Goal: Transaction & Acquisition: Subscribe to service/newsletter

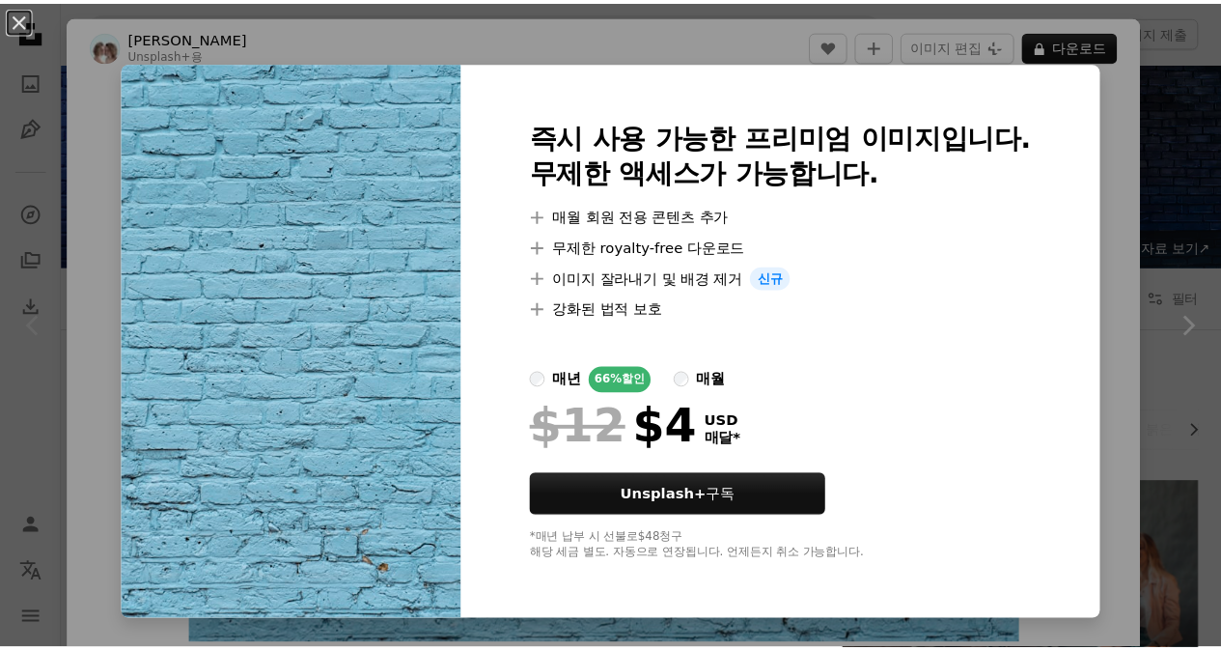
scroll to position [193, 0]
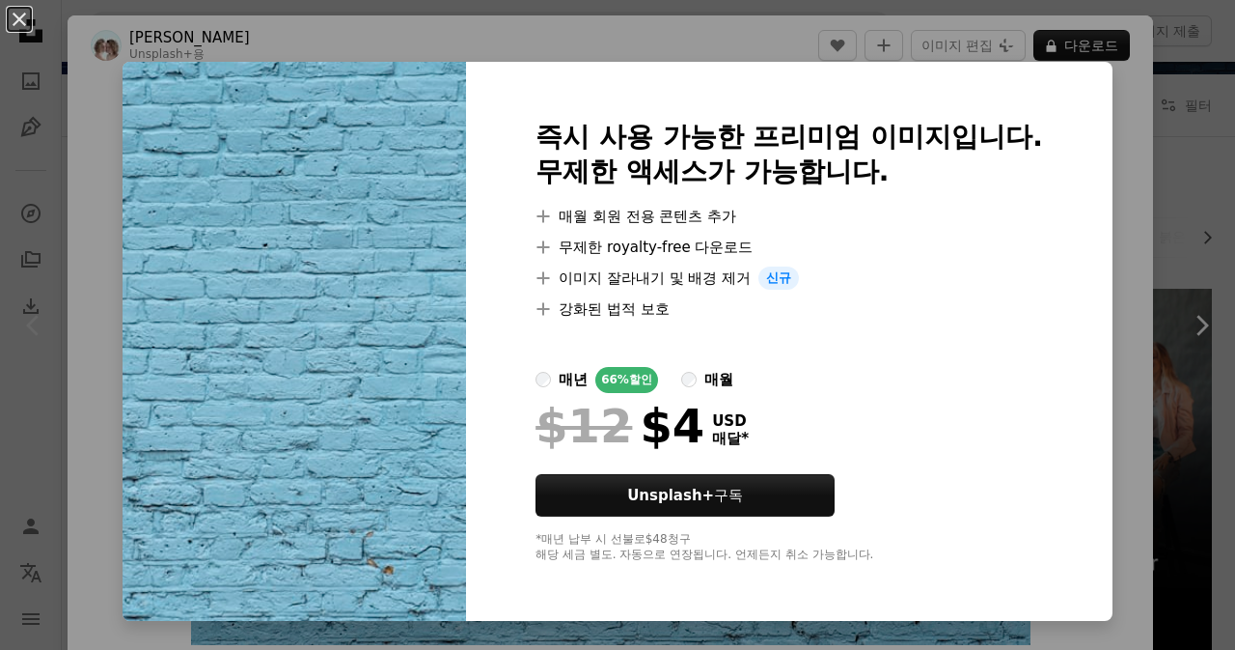
click at [446, 36] on div "An X shape 즉시 사용 가능한 프리미엄 이미지입니다. 무제한 액세스가 가능합니다. A plus sign 매월 회원 전용 콘텐츠 추가 A…" at bounding box center [617, 325] width 1235 height 650
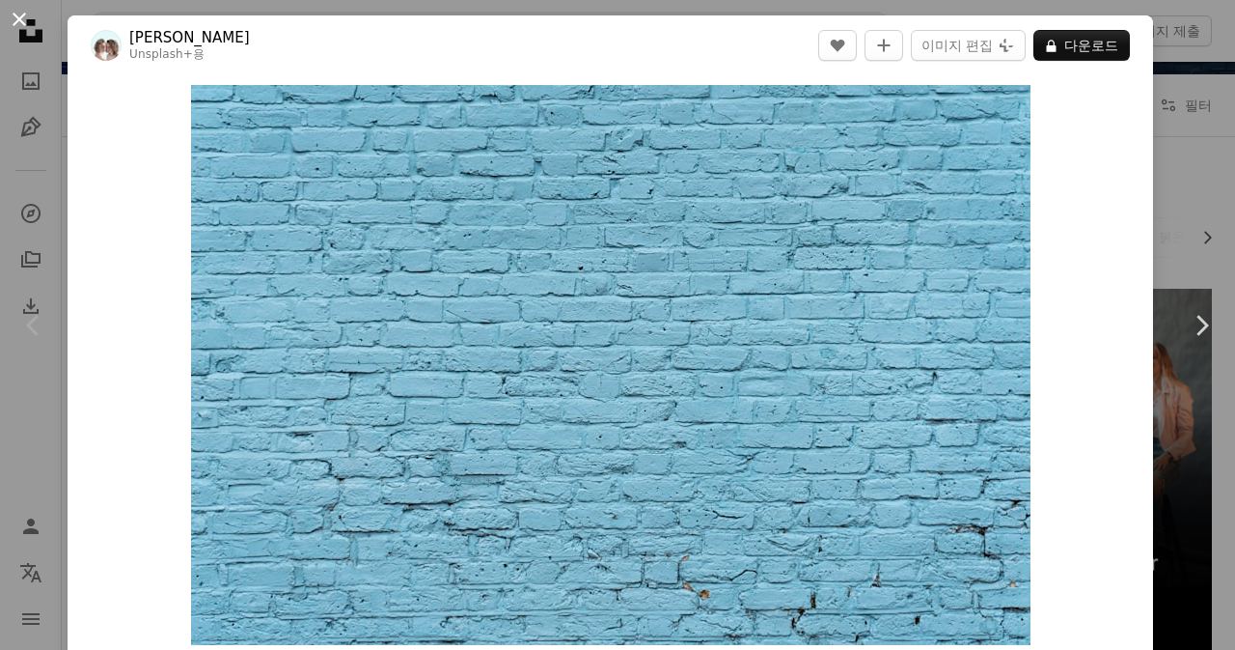
click at [19, 18] on button "An X shape" at bounding box center [19, 19] width 23 height 23
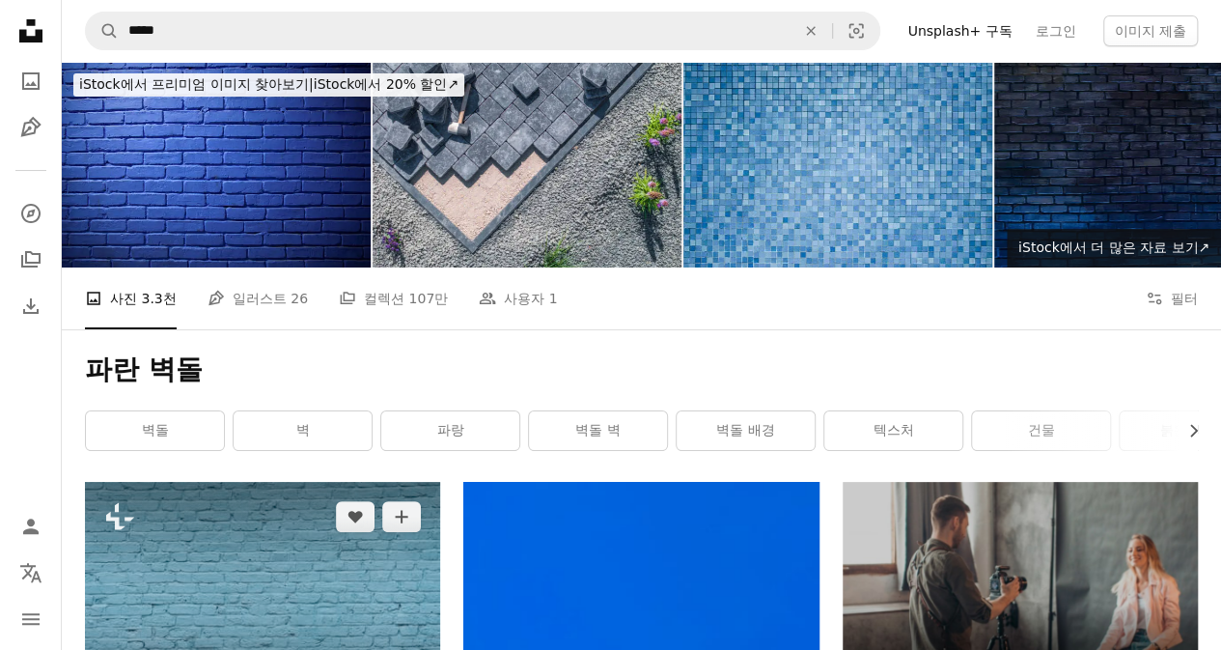
click at [330, 539] on img at bounding box center [262, 600] width 355 height 237
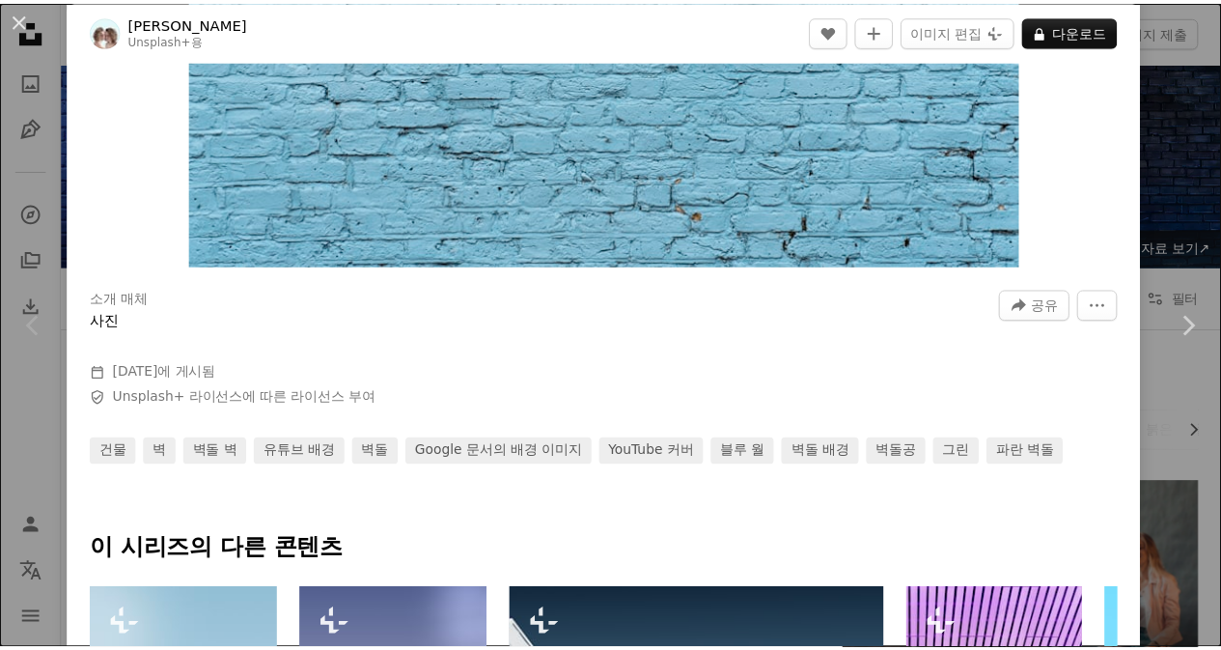
scroll to position [193, 0]
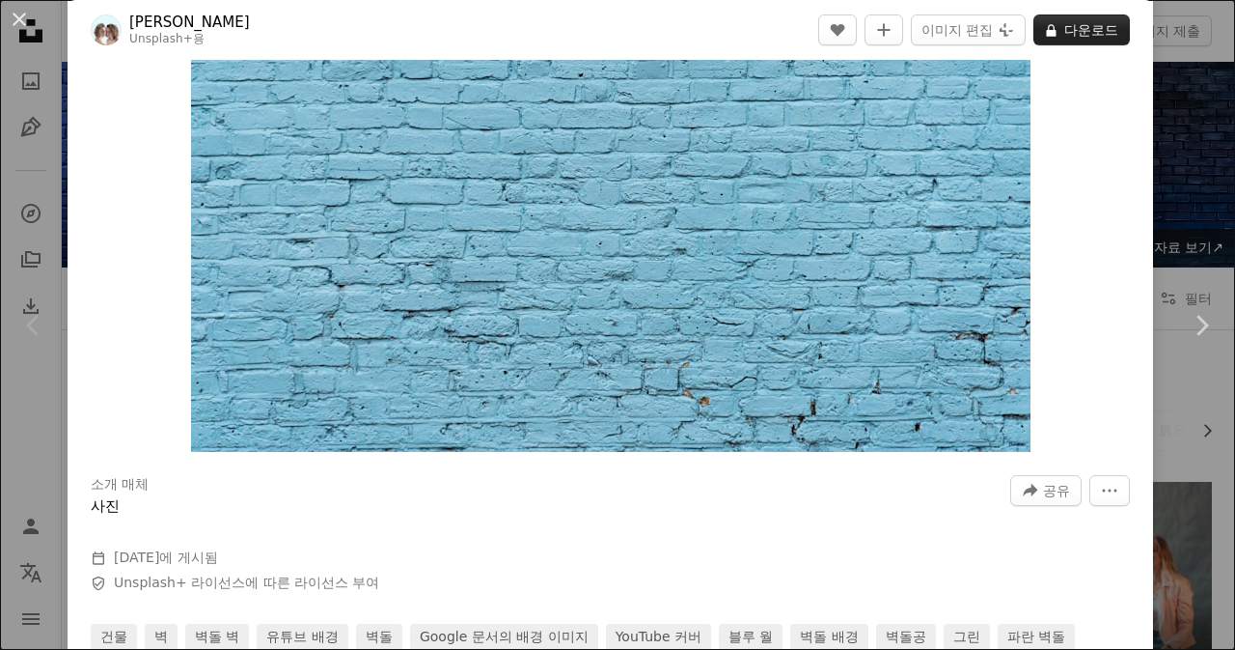
click at [1091, 27] on button "A lock 다운로드" at bounding box center [1082, 29] width 97 height 31
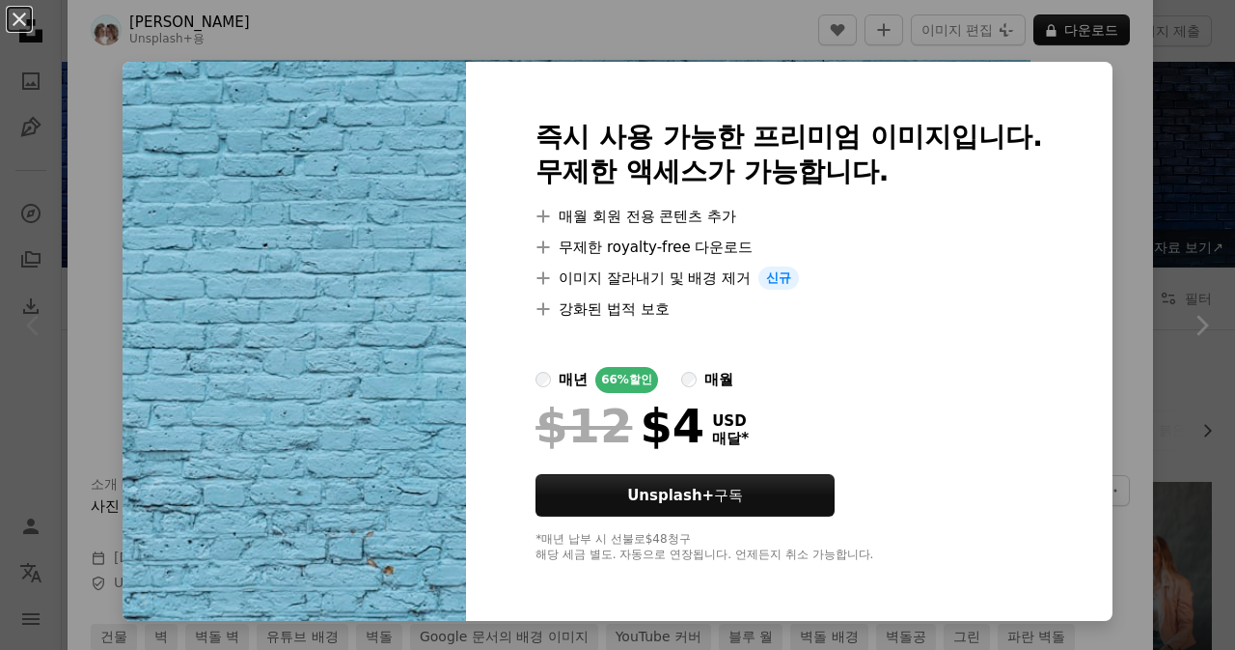
click at [1195, 89] on div "An X shape 즉시 사용 가능한 프리미엄 이미지입니다. 무제한 액세스가 가능합니다. A plus sign 매월 회원 전용 콘텐츠 추가 A…" at bounding box center [617, 325] width 1235 height 650
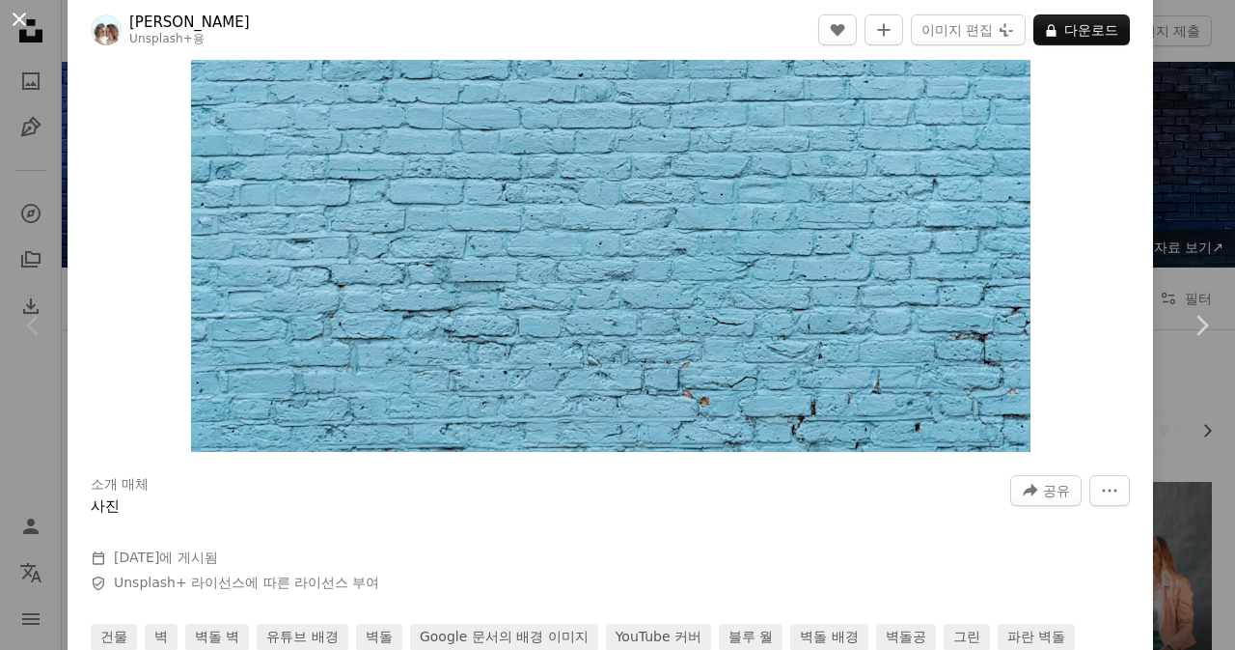
click at [14, 16] on button "An X shape" at bounding box center [19, 19] width 23 height 23
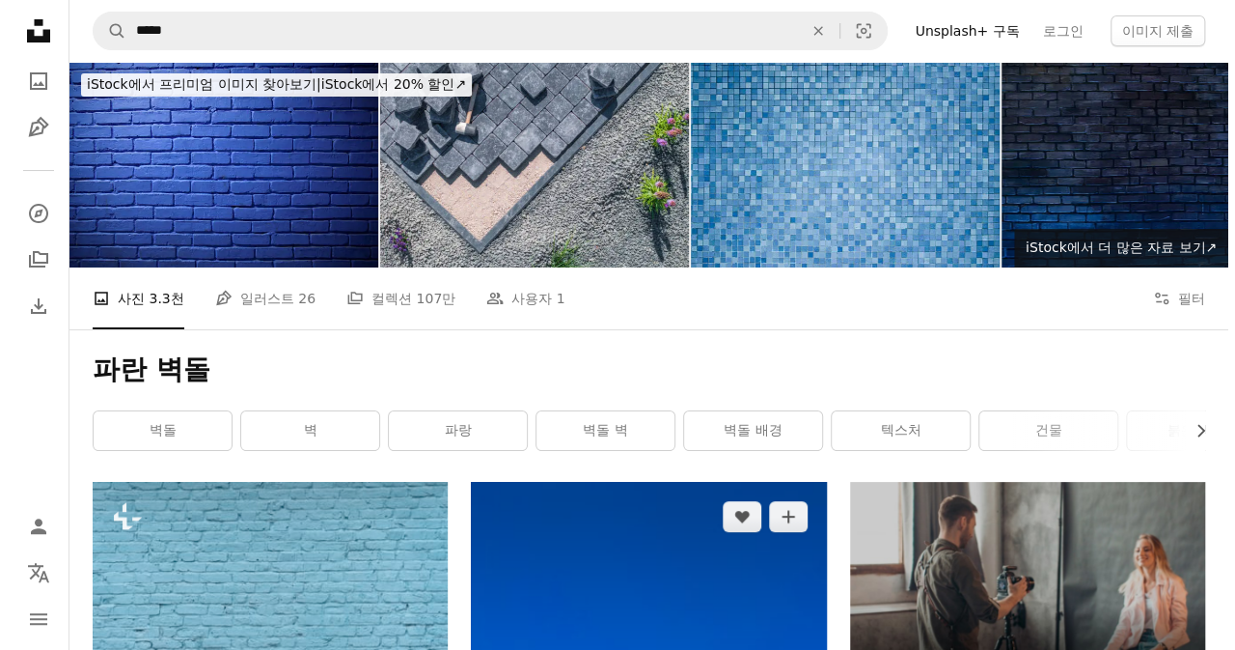
scroll to position [386, 0]
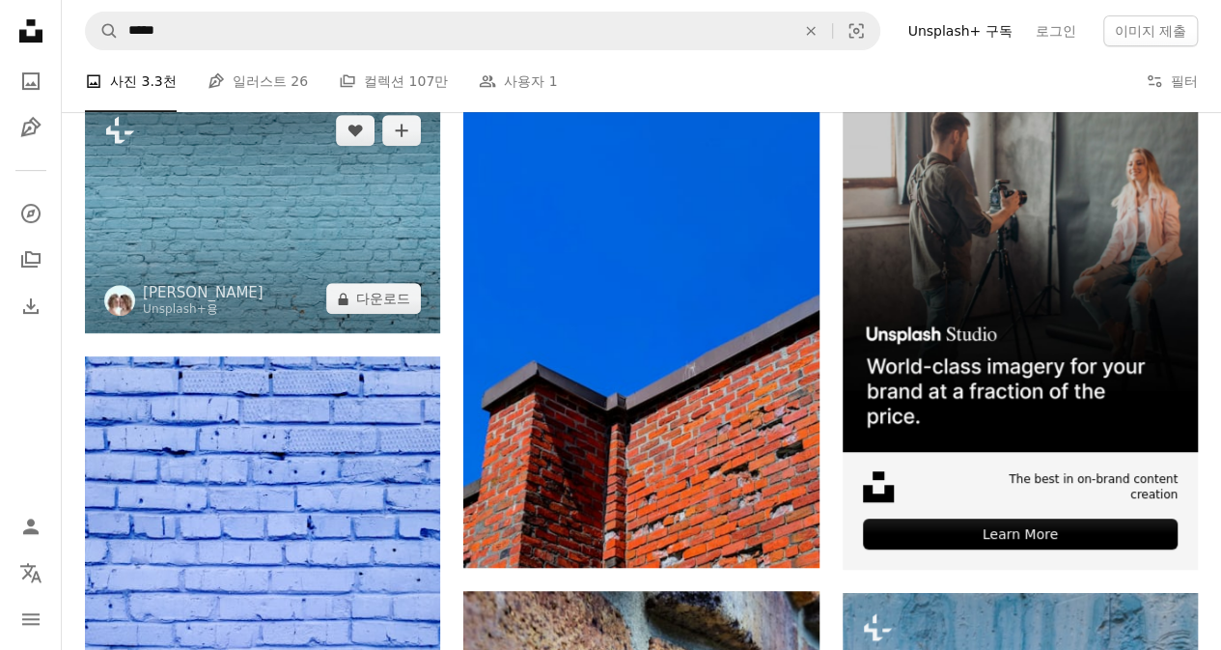
click at [280, 192] on img at bounding box center [262, 214] width 355 height 237
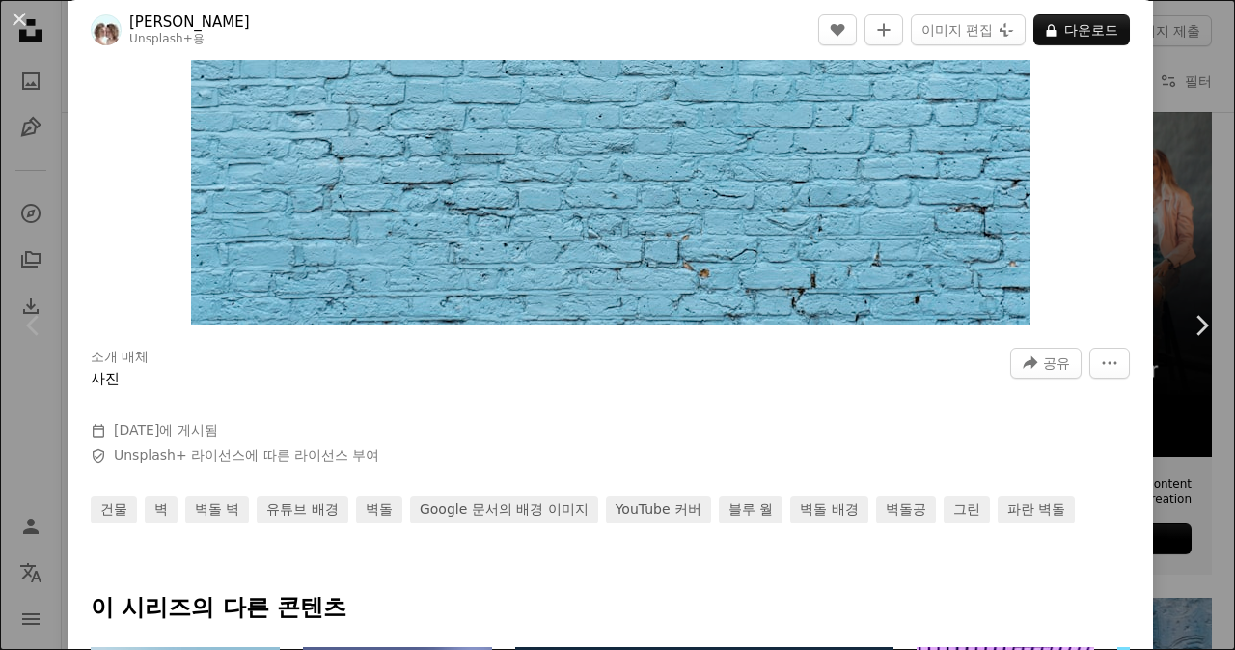
scroll to position [483, 0]
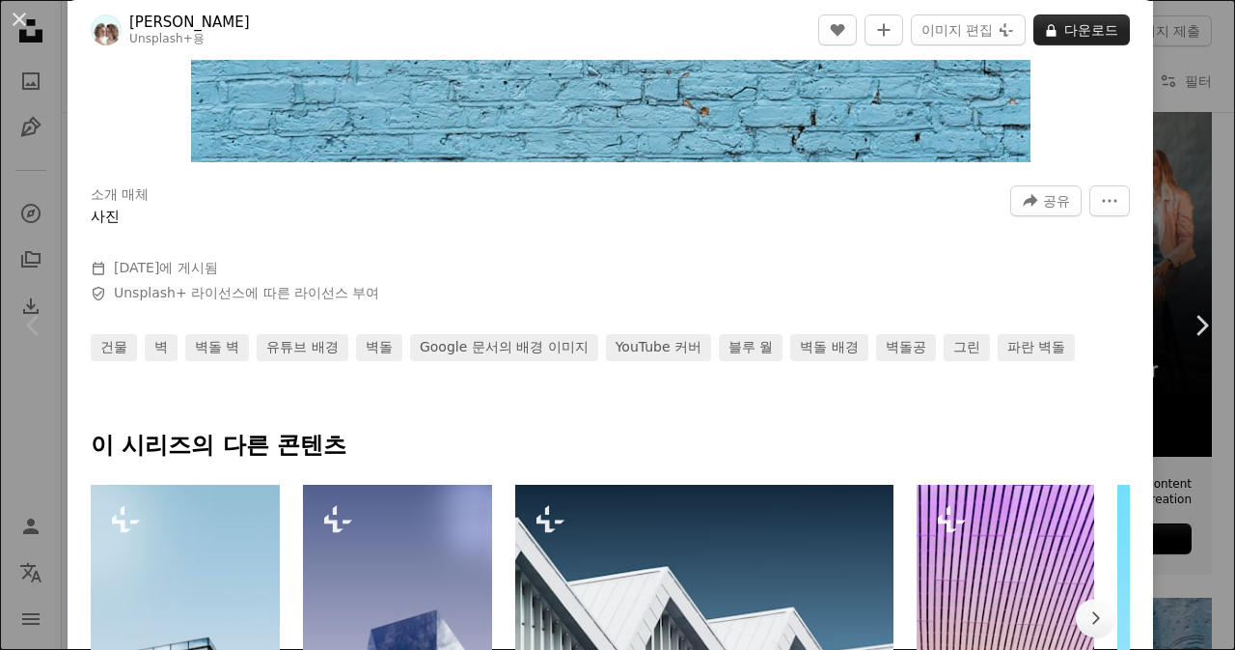
click at [1051, 29] on button "A lock 다운로드" at bounding box center [1082, 29] width 97 height 31
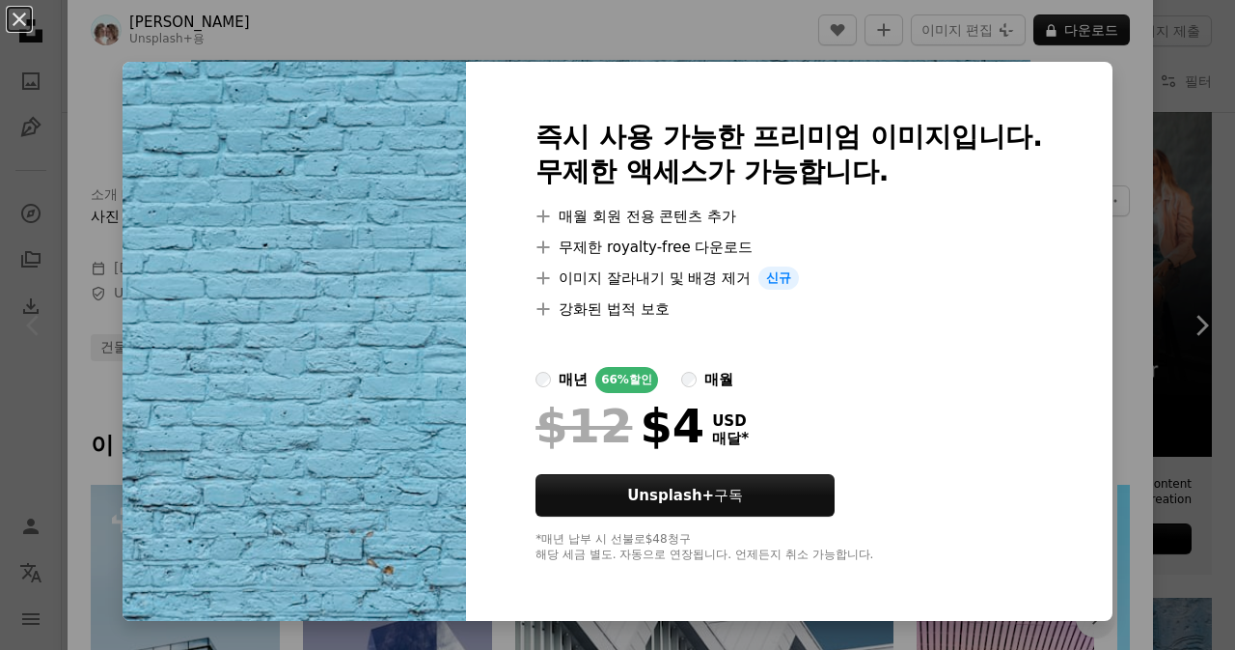
click at [1144, 174] on div "An X shape 즉시 사용 가능한 프리미엄 이미지입니다. 무제한 액세스가 가능합니다. A plus sign 매월 회원 전용 콘텐츠 추가 A…" at bounding box center [617, 325] width 1235 height 650
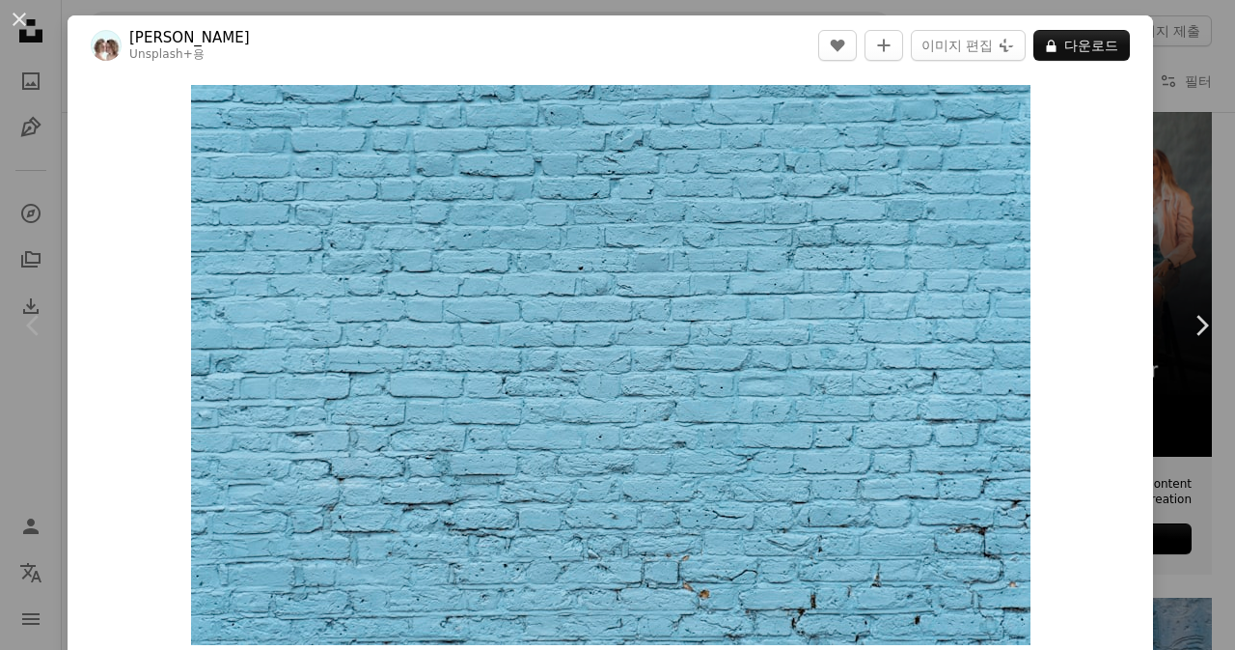
click at [14, 22] on button "An X shape" at bounding box center [19, 19] width 23 height 23
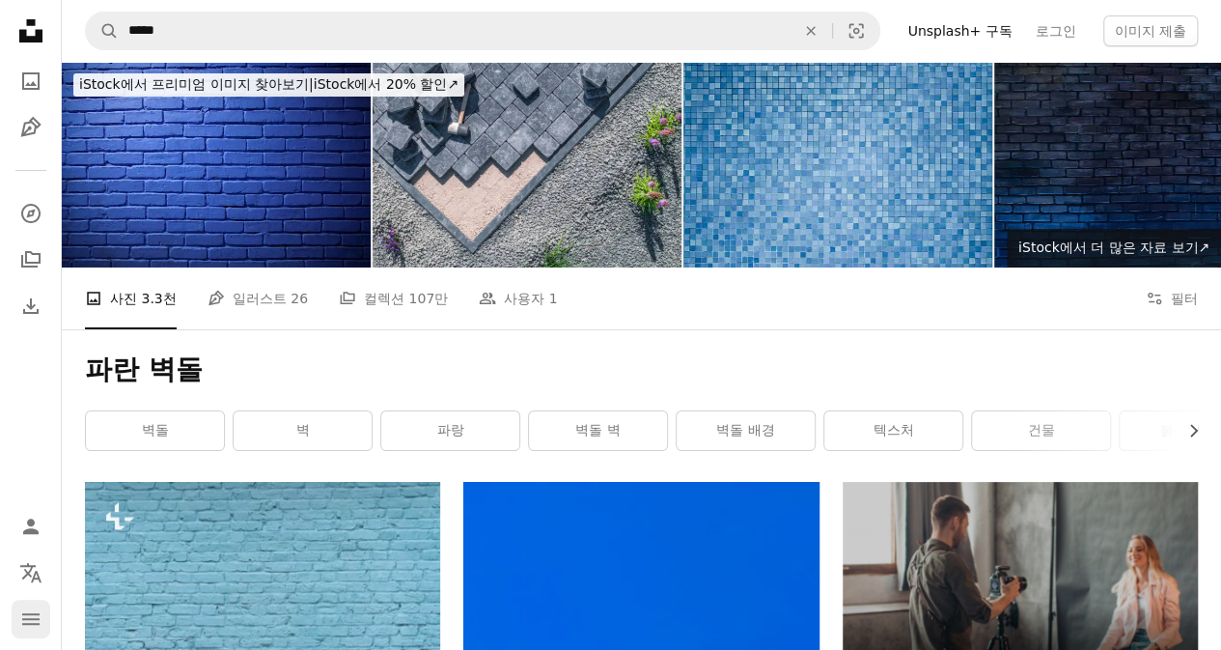
click at [44, 611] on button "navigation menu" at bounding box center [31, 618] width 39 height 39
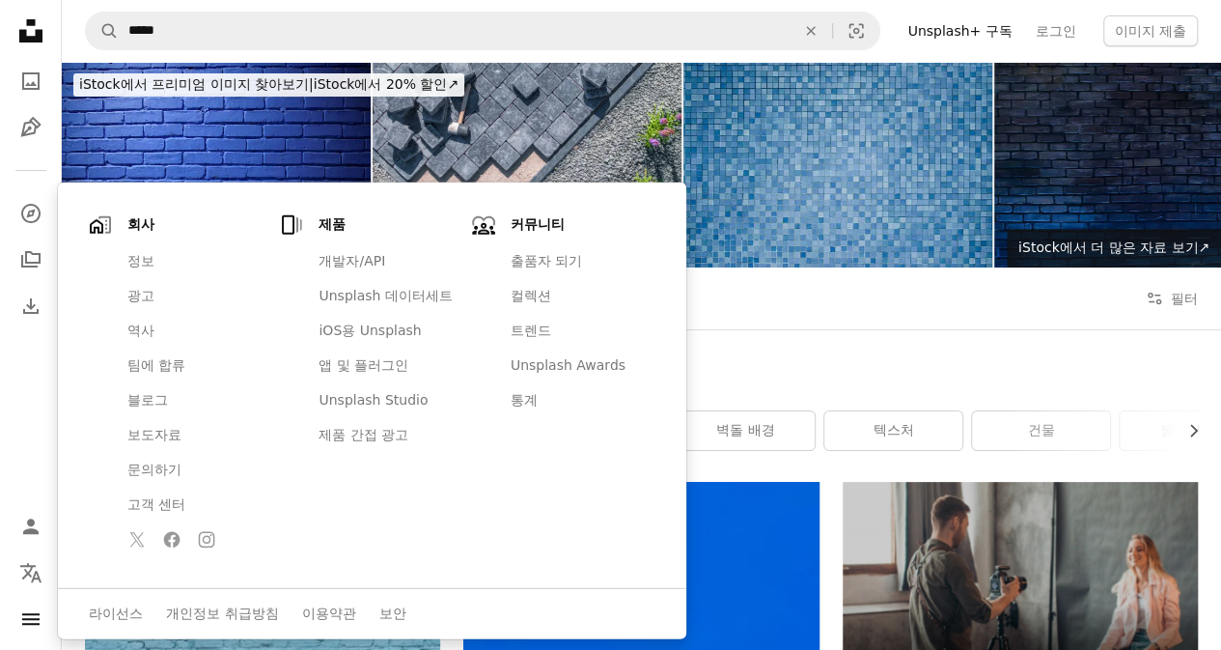
click at [787, 190] on img at bounding box center [837, 165] width 309 height 206
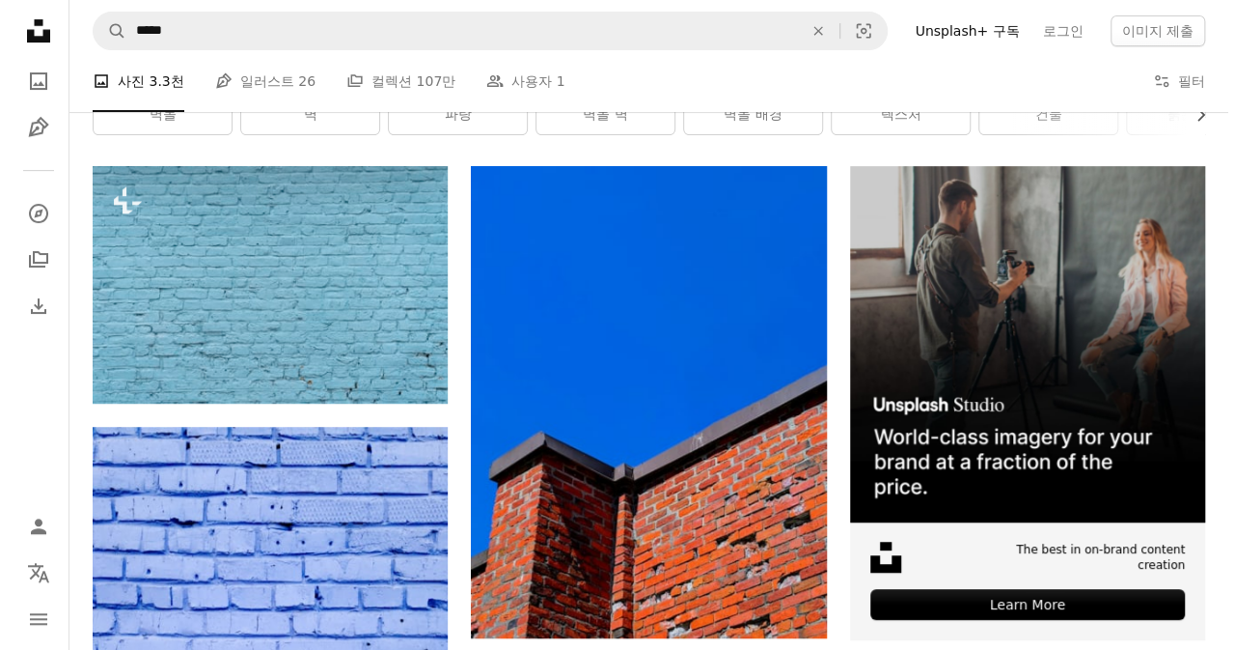
scroll to position [97, 0]
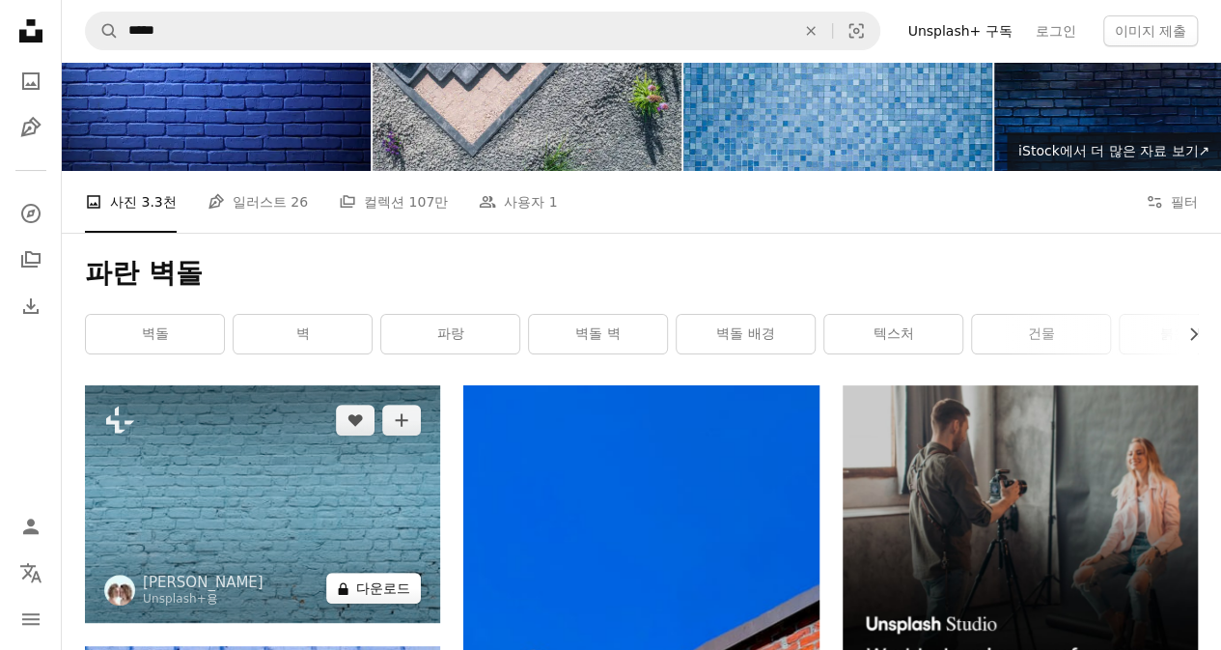
click at [371, 577] on button "A lock 다운로드" at bounding box center [373, 587] width 95 height 31
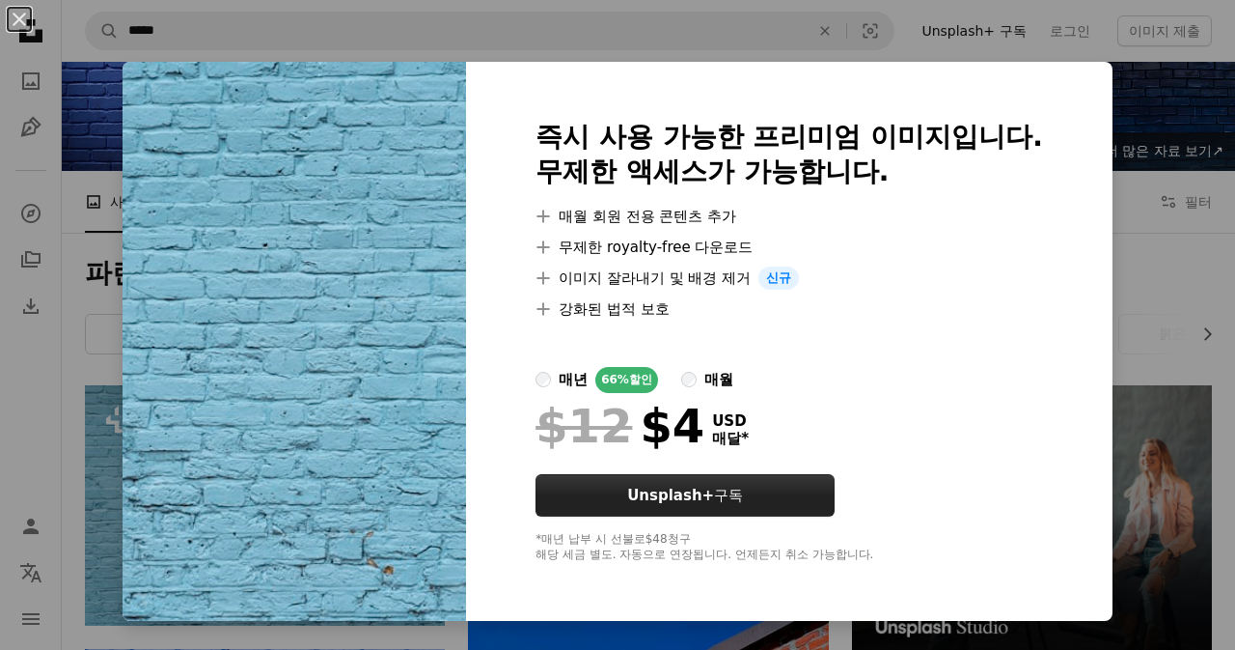
click at [624, 495] on button "Unsplash+ 구독" at bounding box center [685, 495] width 299 height 42
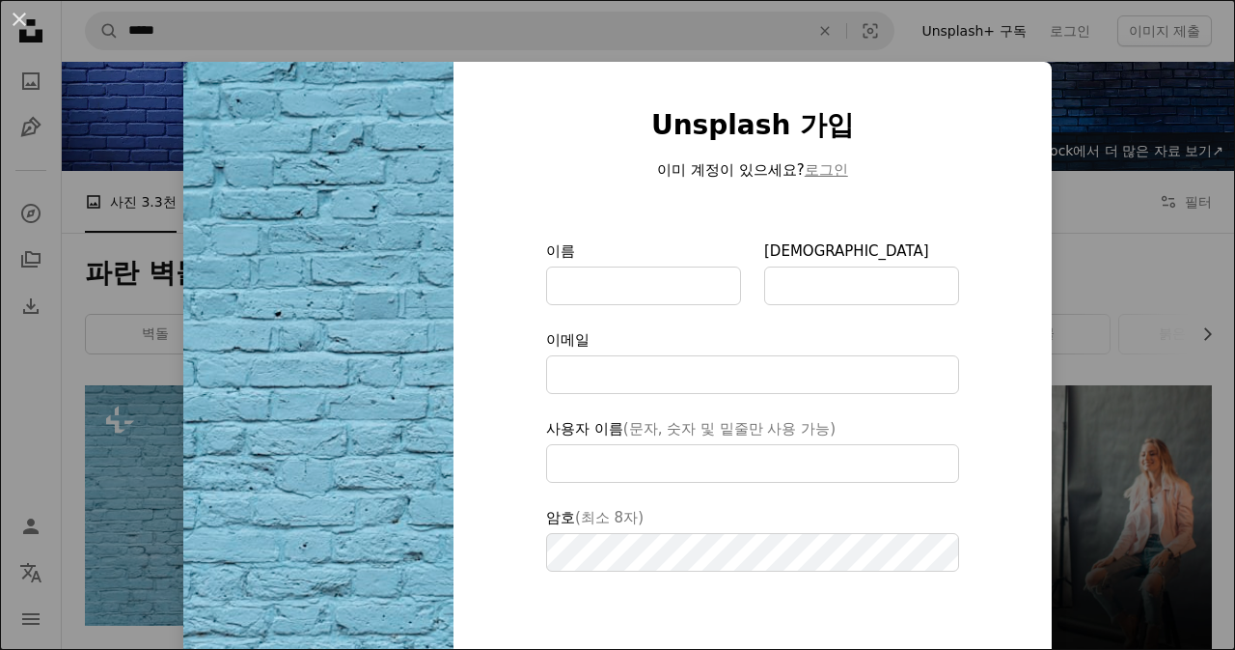
click at [861, 105] on div "Unsplash 가입 이미 계정이 있으세요? 로그인 이름 성 이메일 사용자 이름 (문자, 숫자 및 밑줄만 사용 가능) 암호 (최소 8자) 가입…" at bounding box center [753, 446] width 598 height 769
click at [1093, 155] on div "An X shape Unsplash 가입 이미 계정이 있으세요? 로그인 이름 성 이메일 사용자 이름 (문자, 숫자 및 밑줄만 사용 가능) 암호…" at bounding box center [617, 325] width 1235 height 650
